Goal: Communication & Community: Answer question/provide support

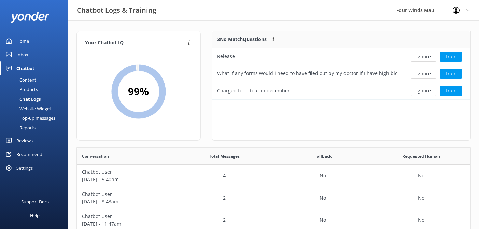
scroll to position [239, 394]
click at [25, 53] on div "Inbox" at bounding box center [22, 55] width 12 height 14
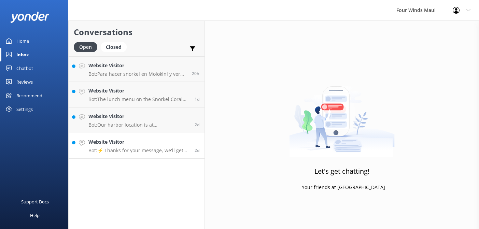
click at [105, 145] on h4 "Website Visitor" at bounding box center [138, 142] width 101 height 8
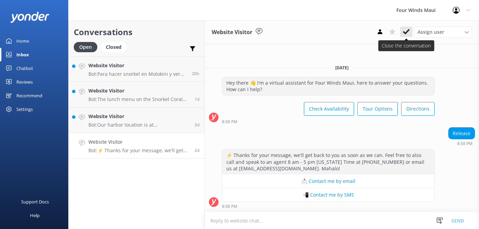
click at [409, 31] on icon at bounding box center [406, 31] width 7 height 7
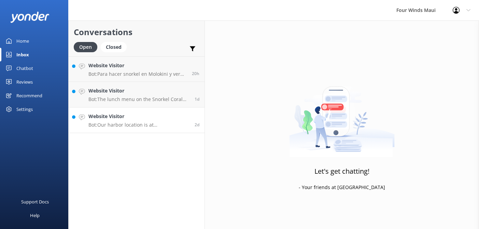
click at [124, 127] on p "Bot: Our harbor location is at [GEOGRAPHIC_DATA], [GEOGRAPHIC_DATA], [GEOGRAPHI…" at bounding box center [138, 125] width 101 height 6
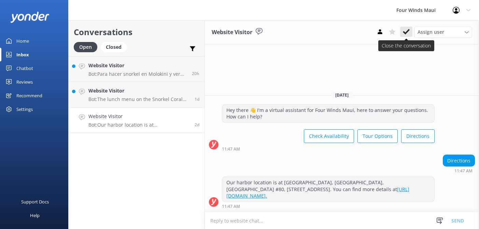
click at [405, 33] on use at bounding box center [406, 31] width 7 height 5
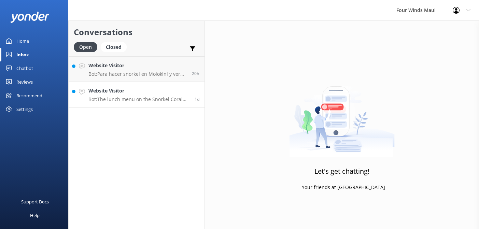
click at [125, 96] on p "Bot: The lunch menu on the Snorkel Coral Gardens Tour includes a build-your-own…" at bounding box center [138, 99] width 101 height 6
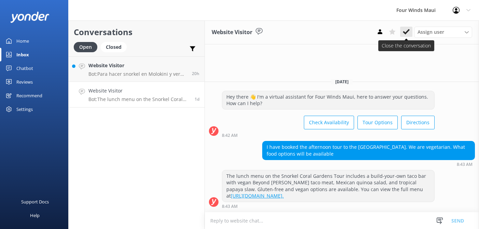
click at [408, 32] on icon at bounding box center [406, 31] width 7 height 7
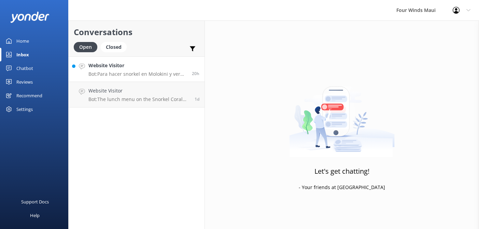
click at [173, 62] on h4 "Website Visitor" at bounding box center [137, 66] width 98 height 8
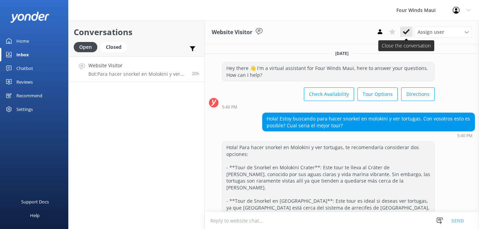
click at [406, 31] on icon at bounding box center [406, 31] width 7 height 7
